Goal: Navigation & Orientation: Find specific page/section

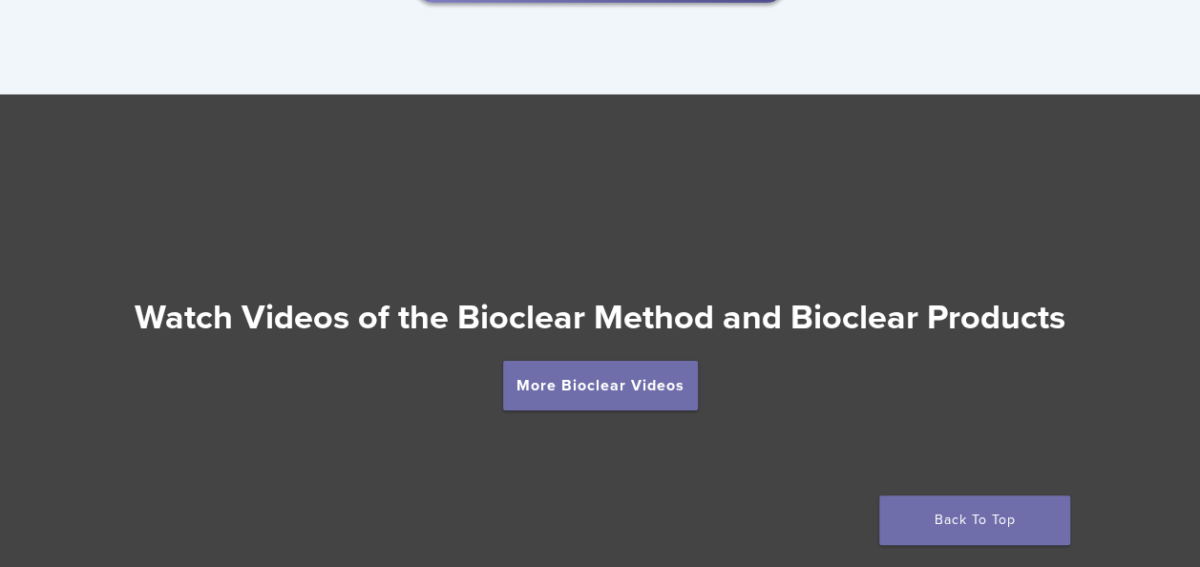
scroll to position [3341, 0]
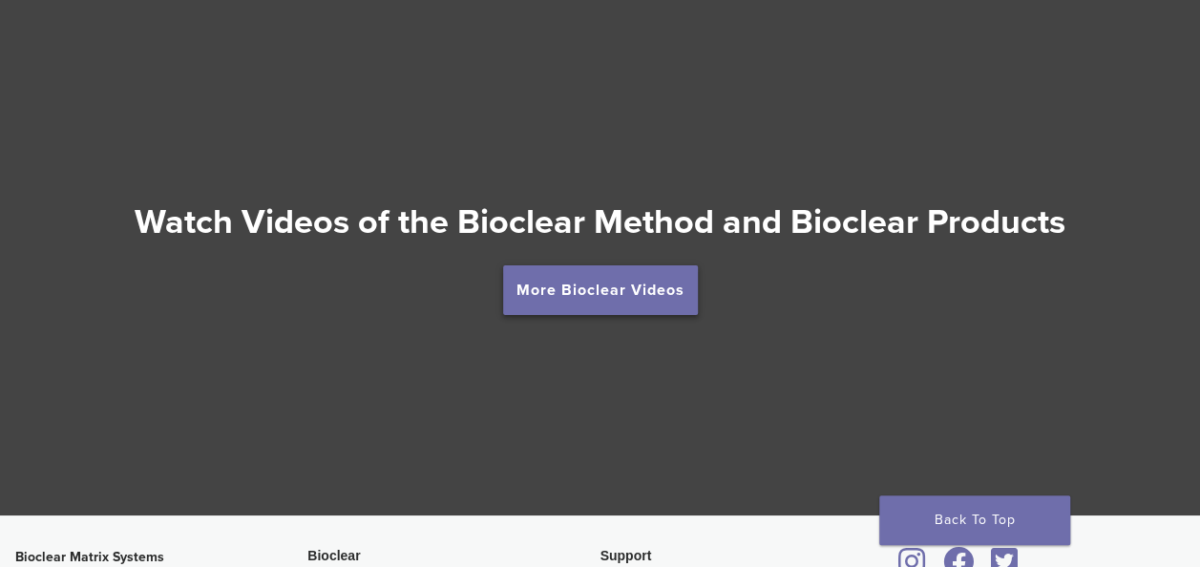
click at [651, 295] on link "More Bioclear Videos" at bounding box center [600, 290] width 195 height 50
click at [606, 288] on link "More Bioclear Videos" at bounding box center [600, 290] width 195 height 50
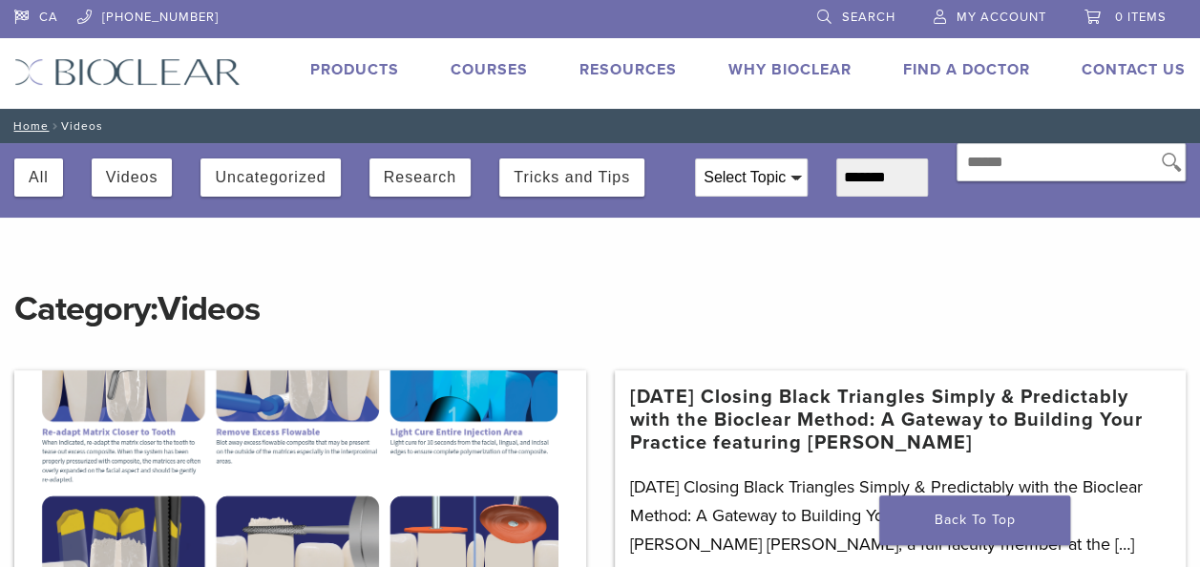
click at [363, 70] on link "Products" at bounding box center [354, 69] width 89 height 19
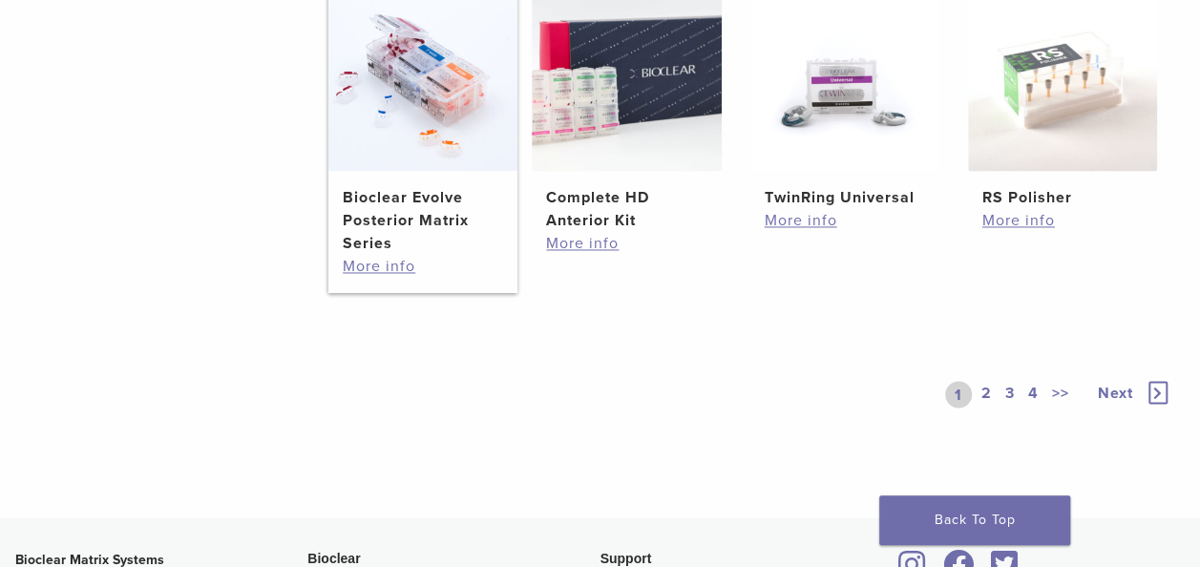
scroll to position [1527, 0]
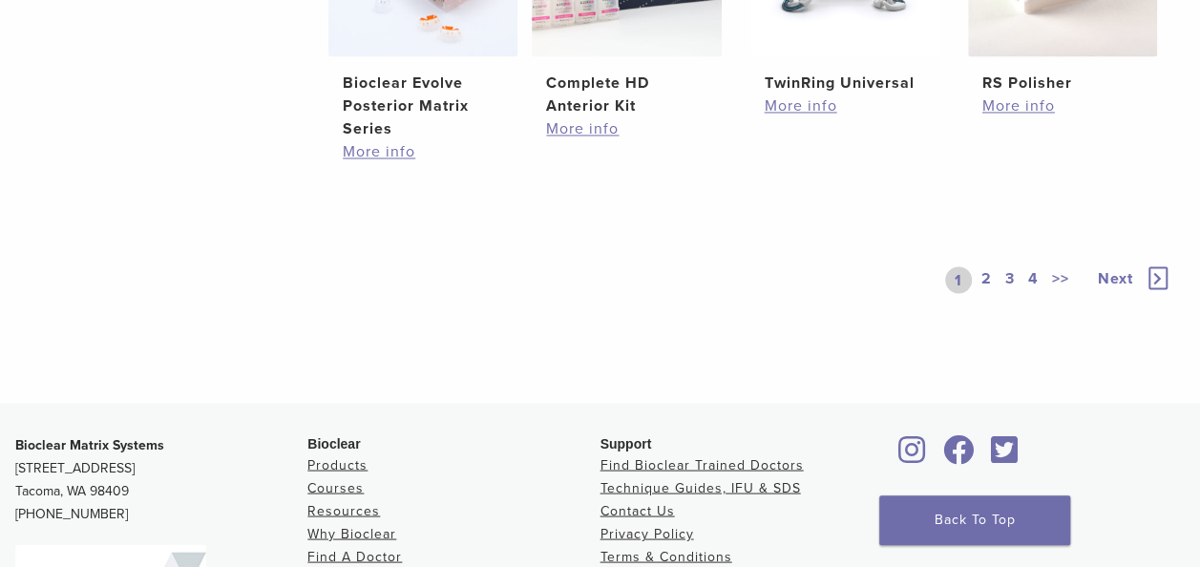
click at [987, 277] on link "2" at bounding box center [987, 279] width 18 height 27
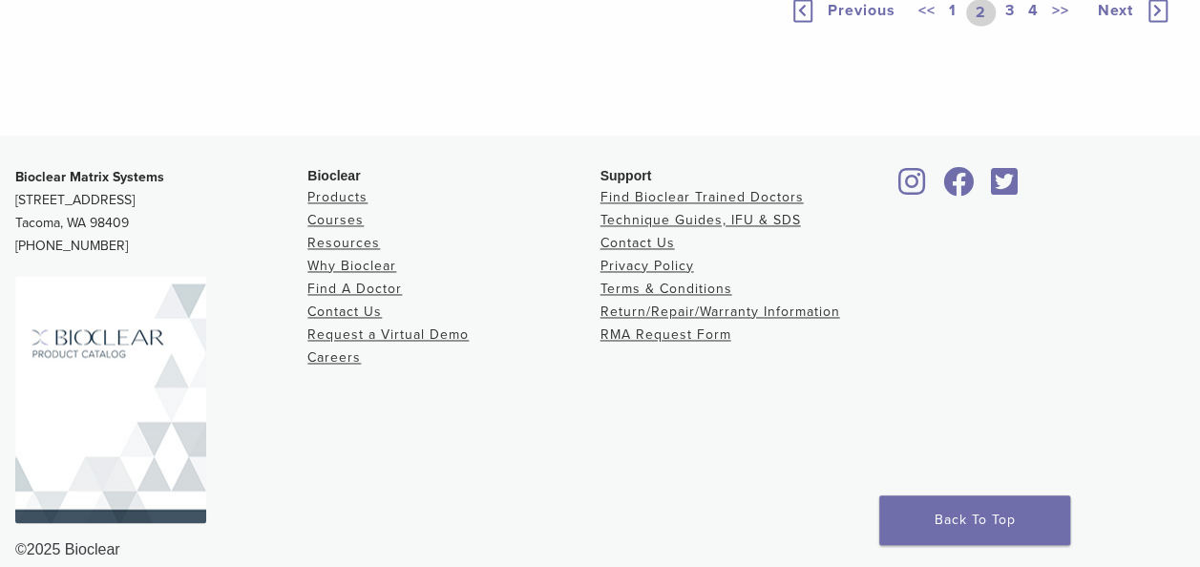
scroll to position [1432, 0]
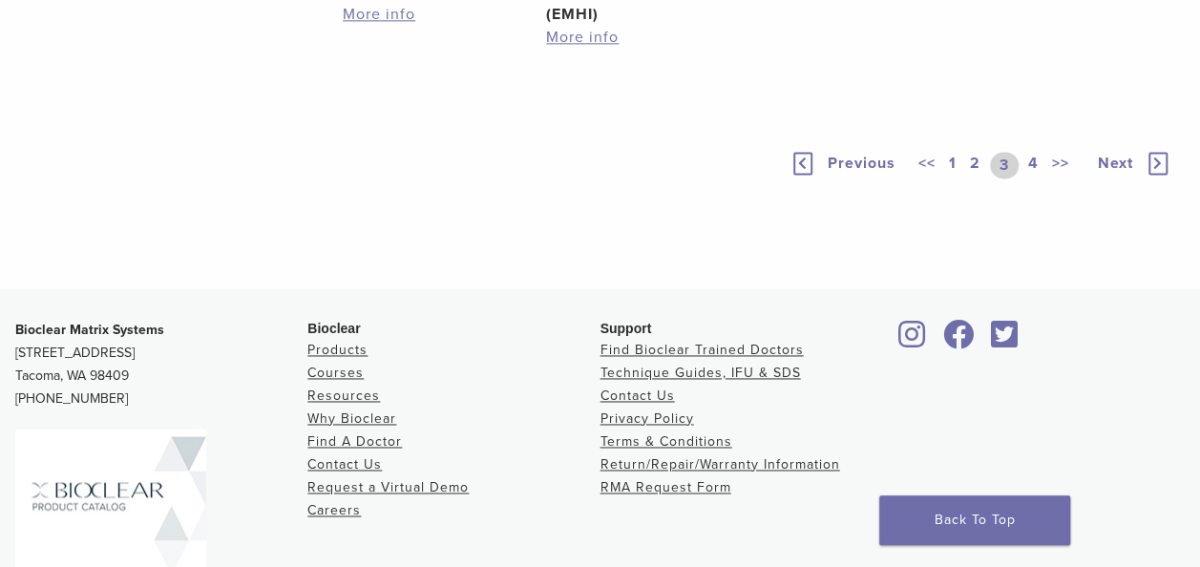
scroll to position [1527, 0]
